Goal: Information Seeking & Learning: Check status

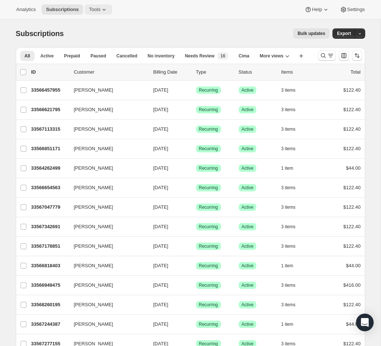
click at [100, 9] on span "Tools" at bounding box center [94, 10] width 11 height 6
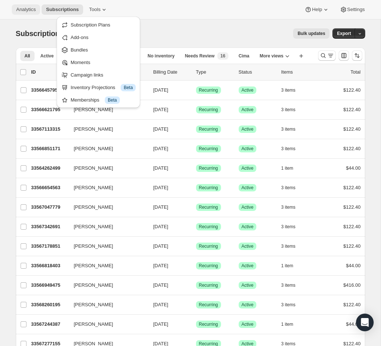
click at [26, 9] on span "Analytics" at bounding box center [26, 10] width 20 height 6
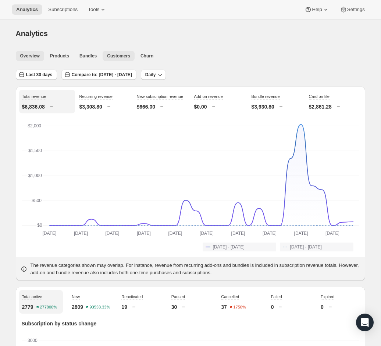
click at [125, 56] on span "Customers" at bounding box center [118, 56] width 23 height 6
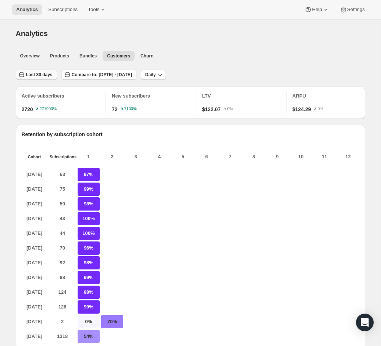
click at [41, 76] on span "Last 30 days" at bounding box center [39, 75] width 26 height 6
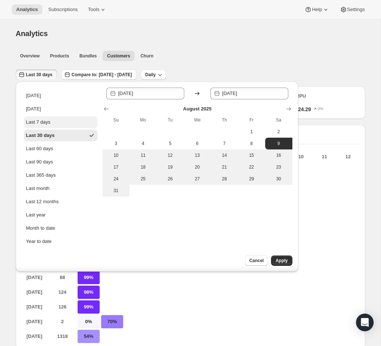
click at [47, 120] on div "Last 7 days" at bounding box center [38, 122] width 25 height 7
type input "[DATE]"
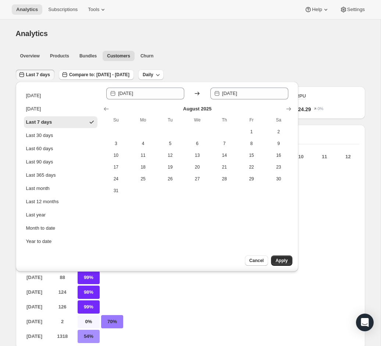
click at [221, 58] on ul "Overview Products Bundles Customers Churn More views" at bounding box center [188, 55] width 348 height 10
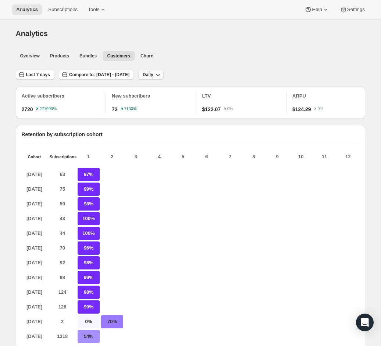
click at [153, 75] on span "Daily" at bounding box center [148, 75] width 11 height 6
click at [198, 58] on ul "Overview Products Bundles Customers Churn More views" at bounding box center [188, 55] width 348 height 10
click at [122, 96] on span "New subscribers" at bounding box center [131, 96] width 38 height 6
click at [117, 109] on span "72" at bounding box center [115, 109] width 6 height 7
click at [124, 96] on span "New subscribers" at bounding box center [131, 96] width 38 height 6
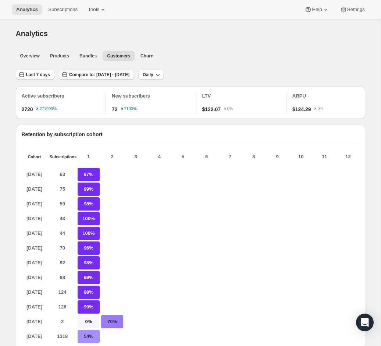
click at [96, 75] on span "Compare to: [DATE] - [DATE]" at bounding box center [99, 75] width 60 height 6
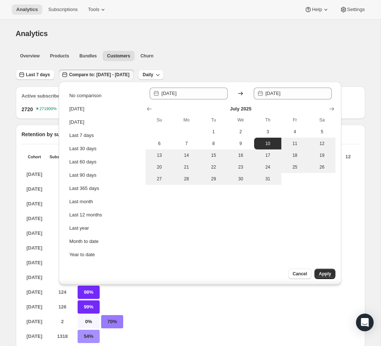
click at [211, 43] on div "Analytics. This page is ready Analytics" at bounding box center [191, 34] width 350 height 28
